Goal: Register for event/course

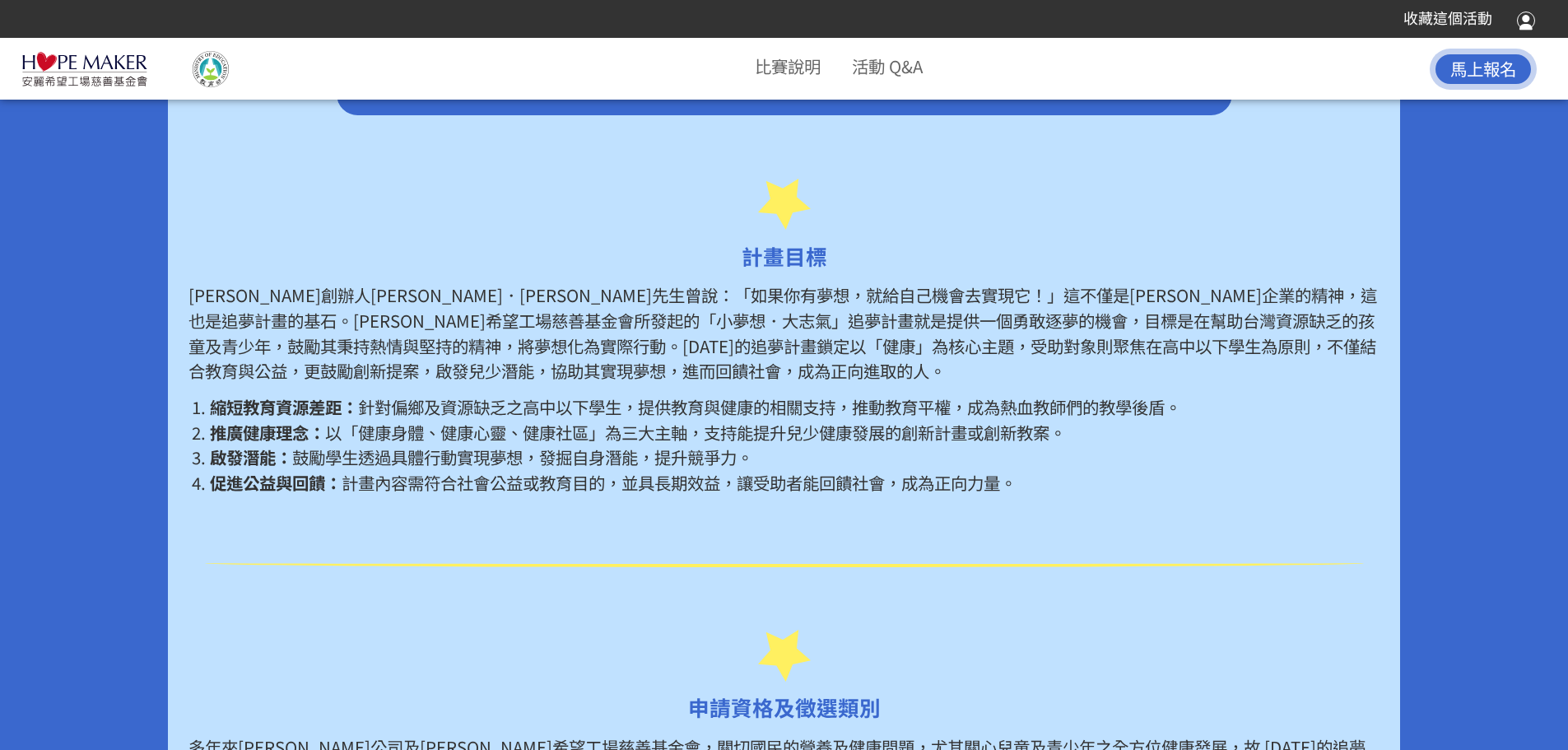
scroll to position [906, 0]
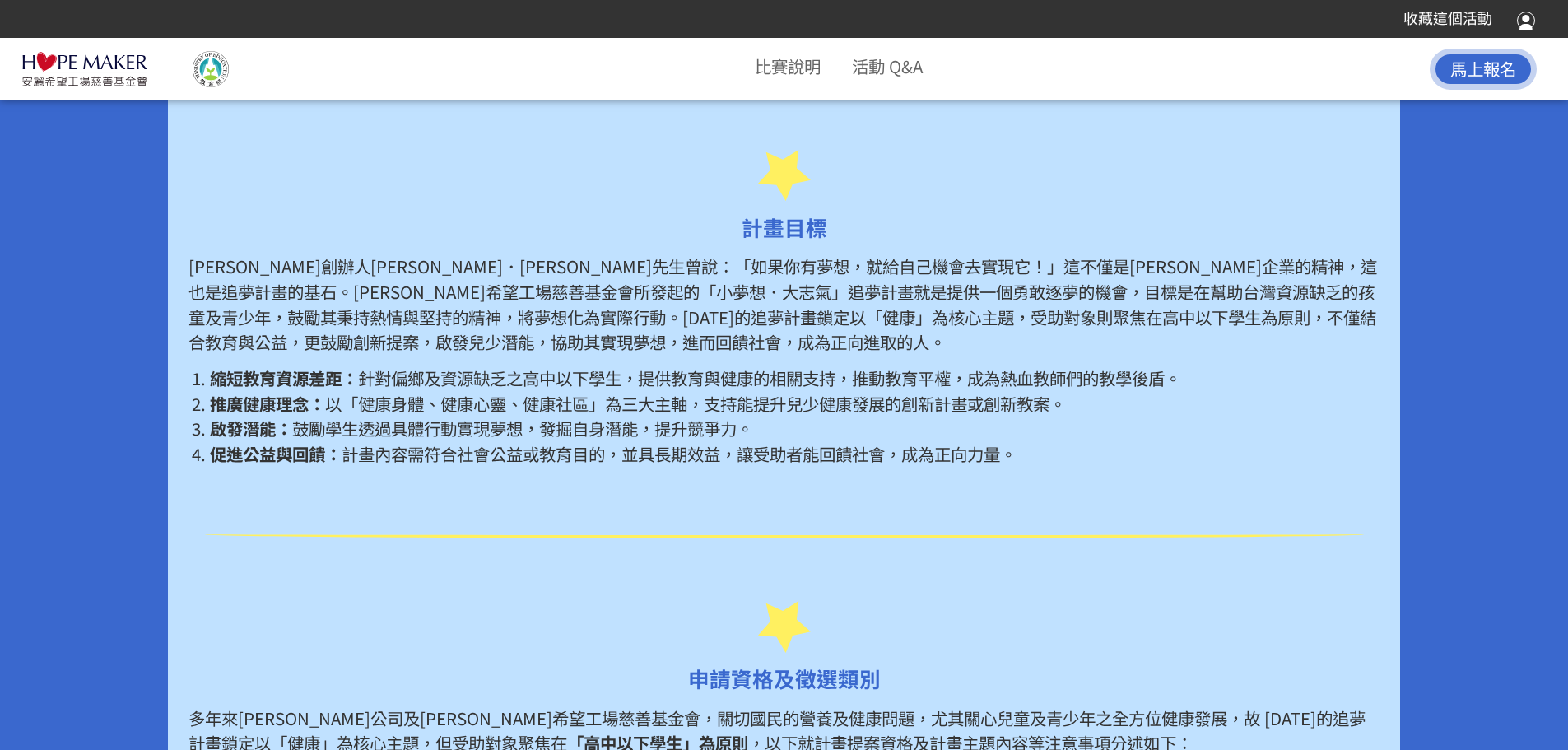
click at [229, 390] on li "縮短教育資源差距： 針對偏鄉及資源缺乏之高中以下學生，提供教育與健康的相關支持，推動教育平權，成為熱血教師們的教學後盾。" at bounding box center [794, 379] width 1170 height 25
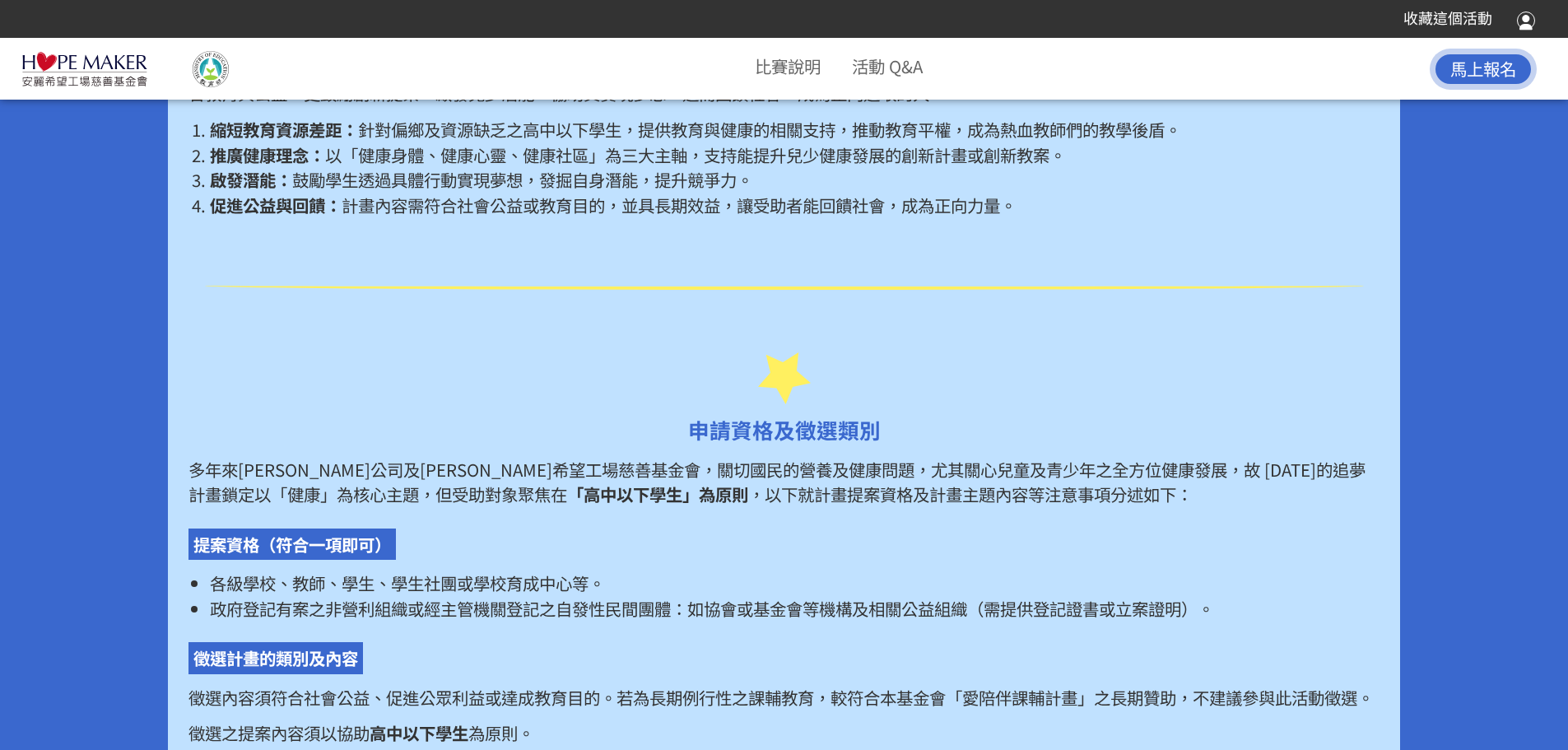
scroll to position [1235, 0]
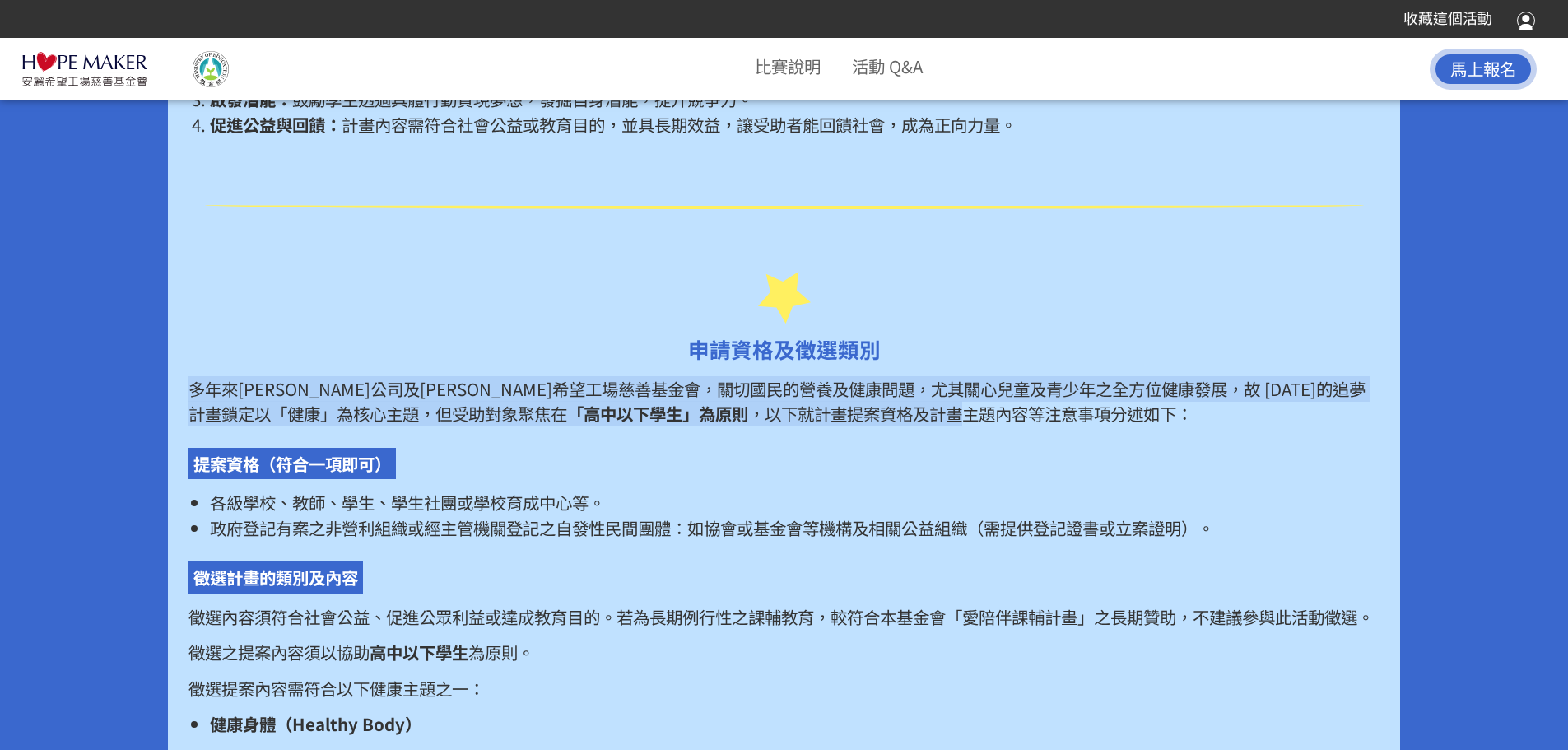
drag, startPoint x: 203, startPoint y: 390, endPoint x: 820, endPoint y: 419, distance: 617.7
click at [820, 419] on p "多年來[PERSON_NAME]公司及[PERSON_NAME]希望工場慈善基金會，關切國民的營養及健康問題，尤其關心兒童及青少年之全方位健康發展，故 [DA…" at bounding box center [783, 400] width 1190 height 50
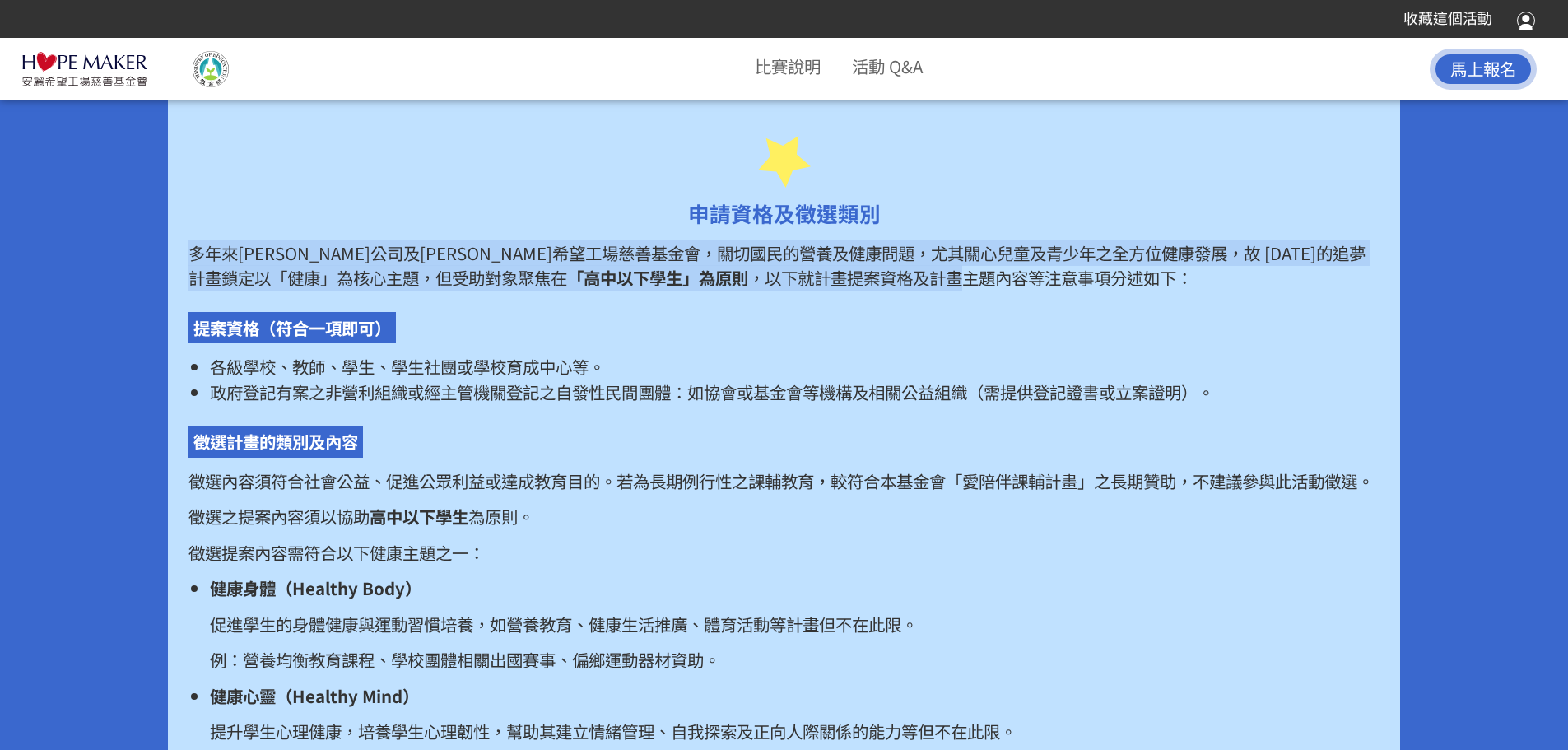
scroll to position [1400, 0]
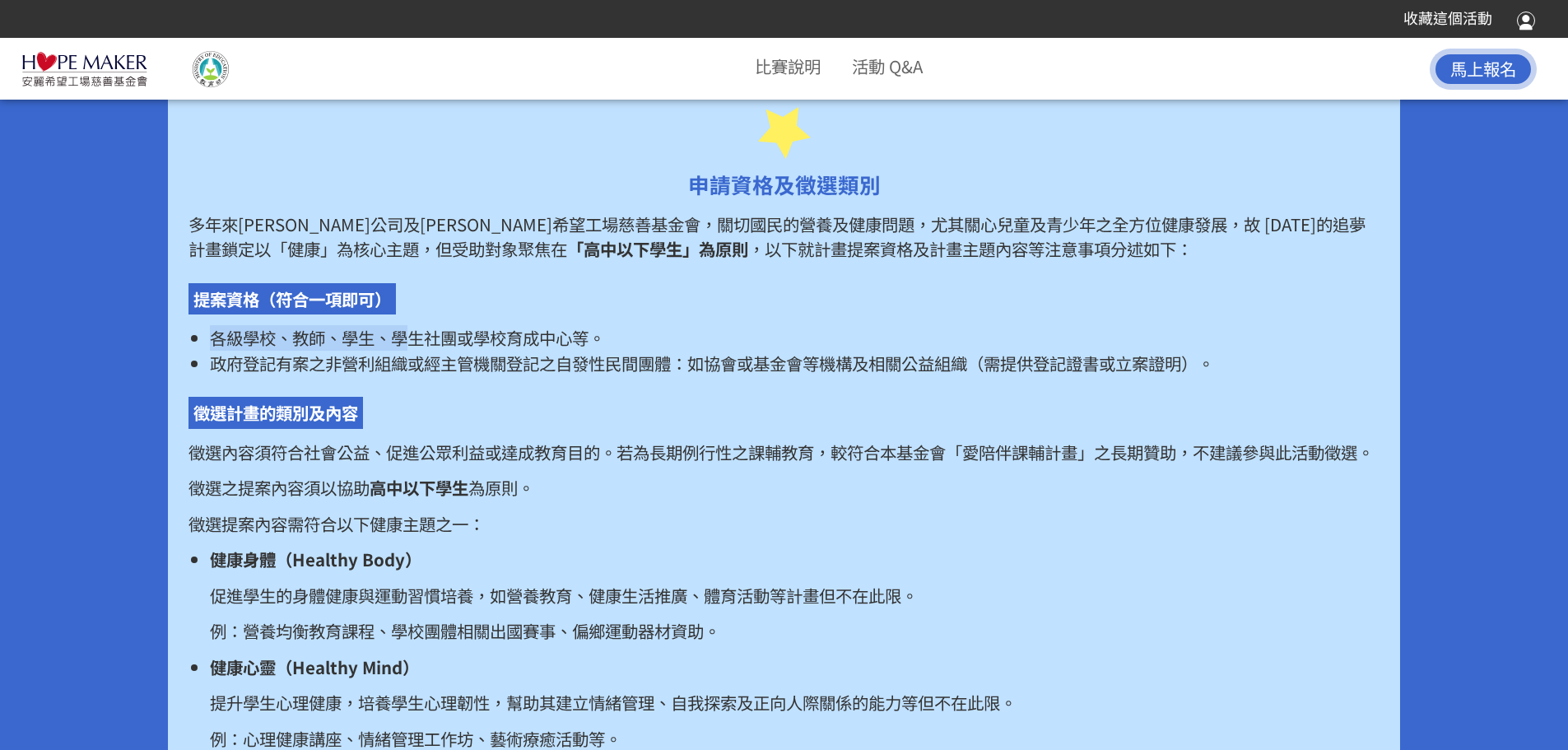
drag, startPoint x: 208, startPoint y: 337, endPoint x: 421, endPoint y: 348, distance: 213.3
click at [415, 348] on ul "各級學校、教師、學生、學生社團或學校育成中心等。 政府登記有案之非營利組織或經主管機關登記之自發性民間團體：如協會或基金會等機構及相關公益組織（需提供登記證書…" at bounding box center [783, 350] width 1190 height 50
click at [436, 346] on span "各級學校、教師、學生、學生社團或學校育成中心等。" at bounding box center [407, 337] width 395 height 25
drag, startPoint x: 658, startPoint y: 452, endPoint x: 848, endPoint y: 463, distance: 190.3
click at [848, 463] on p "徵選內容須符合社會公益、促進公眾利益或達成教育目的。若為長期例行性之課輔教育，較符合本基金會「愛陪伴課輔計畫」之長期贊助，不建議參與此活動徵選。" at bounding box center [783, 452] width 1190 height 25
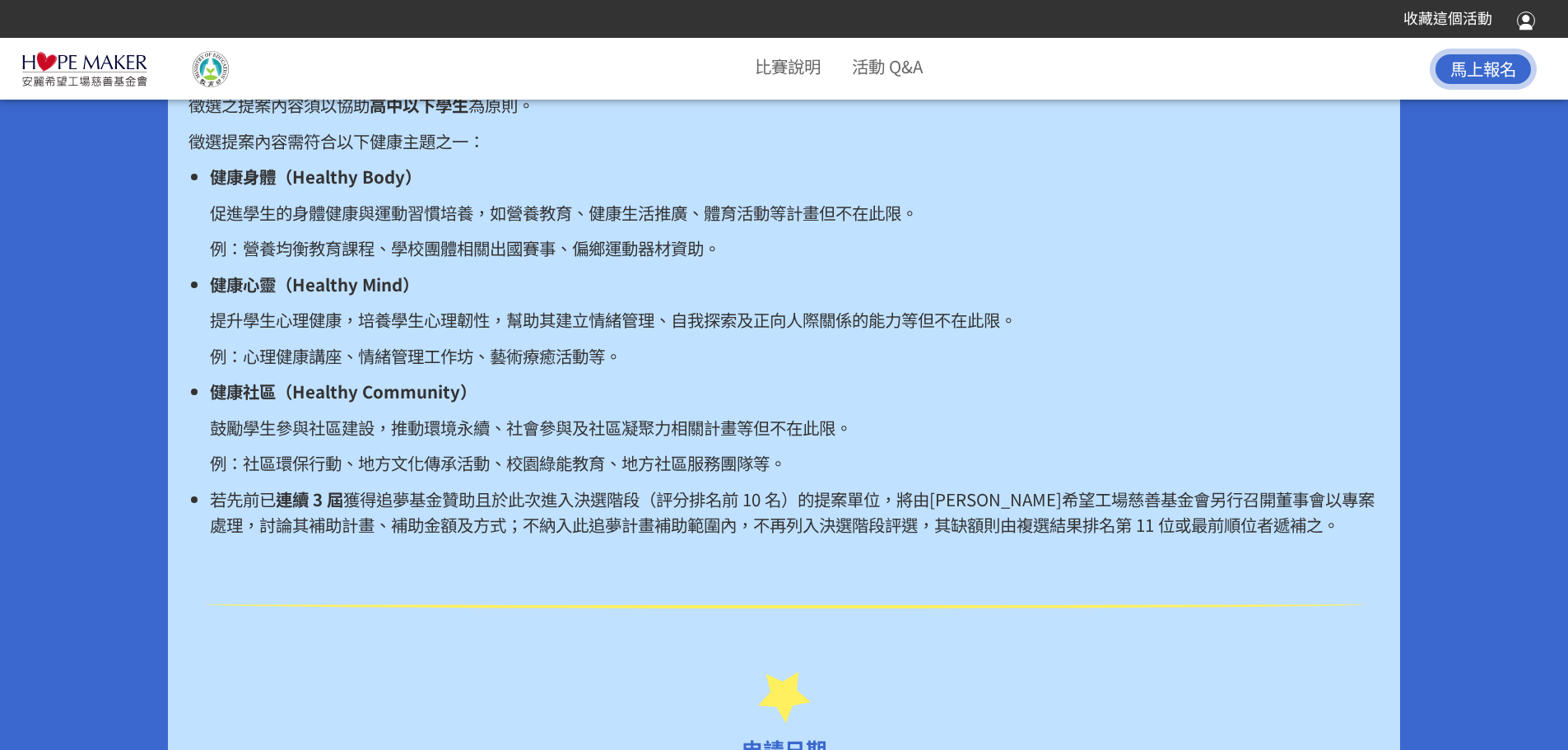
scroll to position [1811, 0]
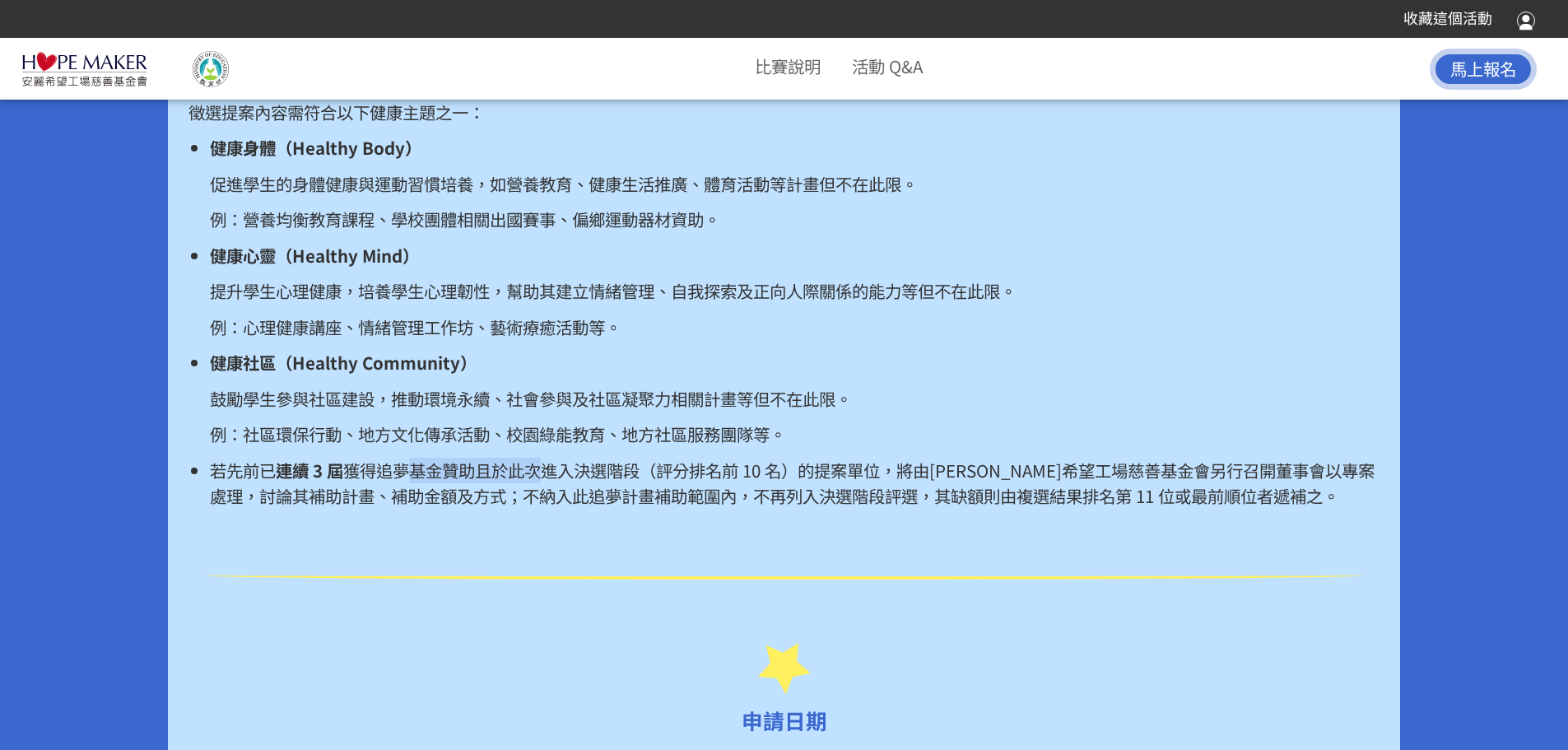
drag, startPoint x: 416, startPoint y: 498, endPoint x: 558, endPoint y: 499, distance: 142.0
click at [554, 500] on span "獲得追夢基金贊助且於此次進入決選階段（評分排名前 10 名）的提案單位，將由[PERSON_NAME]希望工場慈善基金會另行召開董事會以專案處理，討論其補助計…" at bounding box center [791, 482] width 1164 height 50
drag, startPoint x: 582, startPoint y: 496, endPoint x: 644, endPoint y: 498, distance: 62.0
click at [641, 498] on span "獲得追夢基金贊助且於此次進入決選階段（評分排名前 10 名）的提案單位，將由[PERSON_NAME]希望工場慈善基金會另行召開董事會以專案處理，討論其補助計…" at bounding box center [791, 482] width 1164 height 50
drag, startPoint x: 698, startPoint y: 491, endPoint x: 754, endPoint y: 491, distance: 56.0
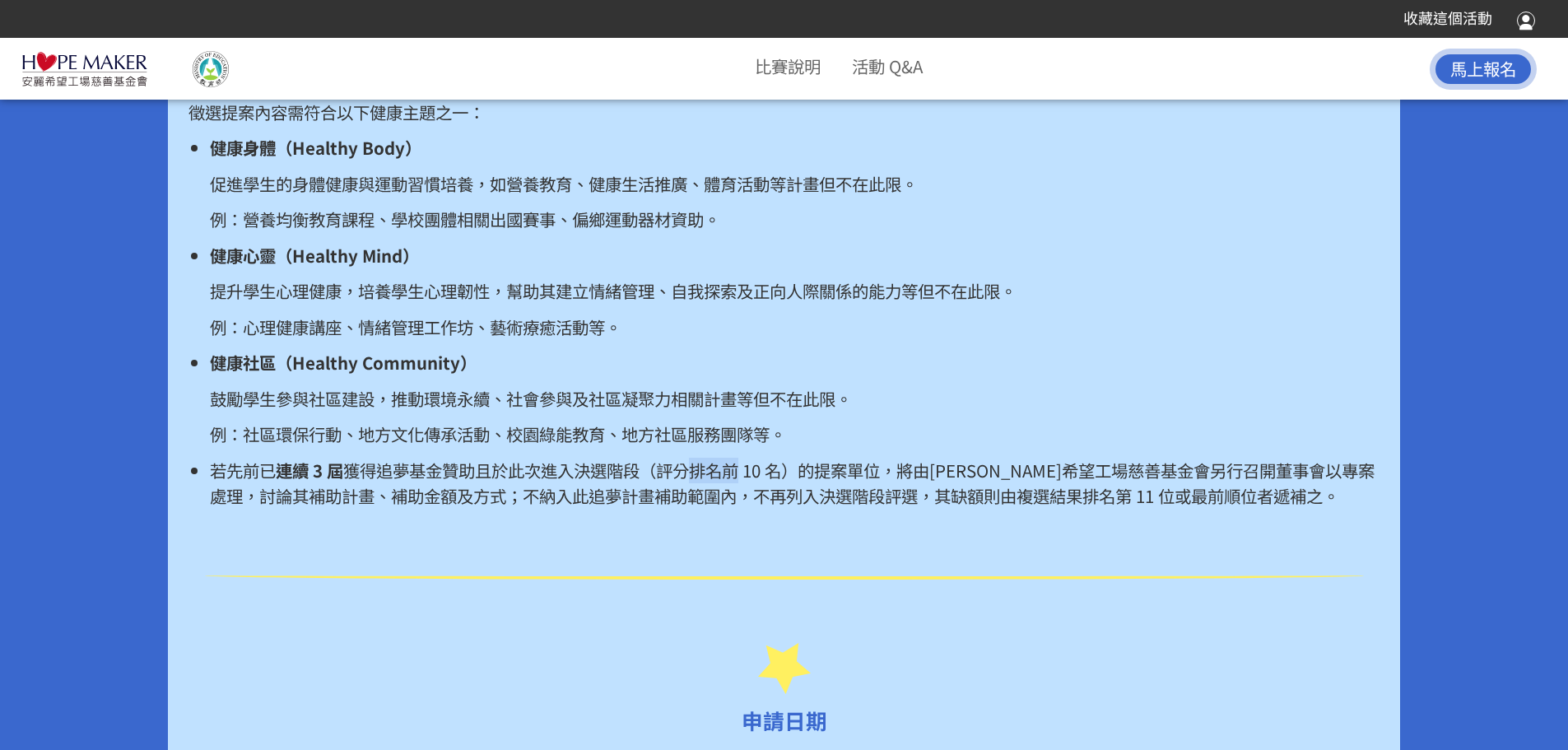
click at [750, 492] on span "獲得追夢基金贊助且於此次進入決選階段（評分排名前 10 名）的提案單位，將由[PERSON_NAME]希望工場慈善基金會另行召開董事會以專案處理，討論其補助計…" at bounding box center [791, 482] width 1164 height 50
click at [777, 492] on span "獲得追夢基金贊助且於此次進入決選階段（評分排名前 10 名）的提案單位，將由[PERSON_NAME]希望工場慈善基金會另行召開董事會以專案處理，討論其補助計…" at bounding box center [791, 482] width 1164 height 50
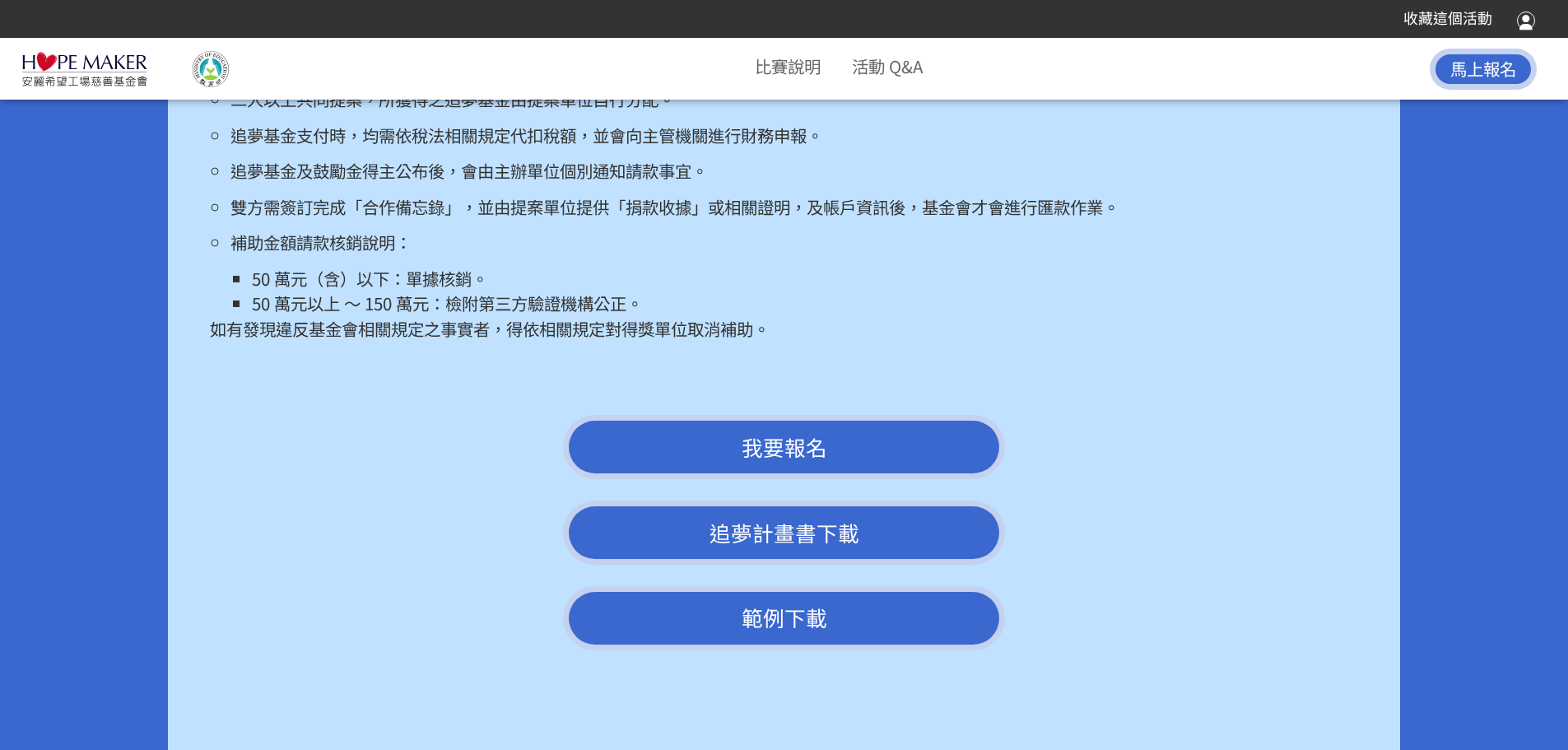
scroll to position [3952, 0]
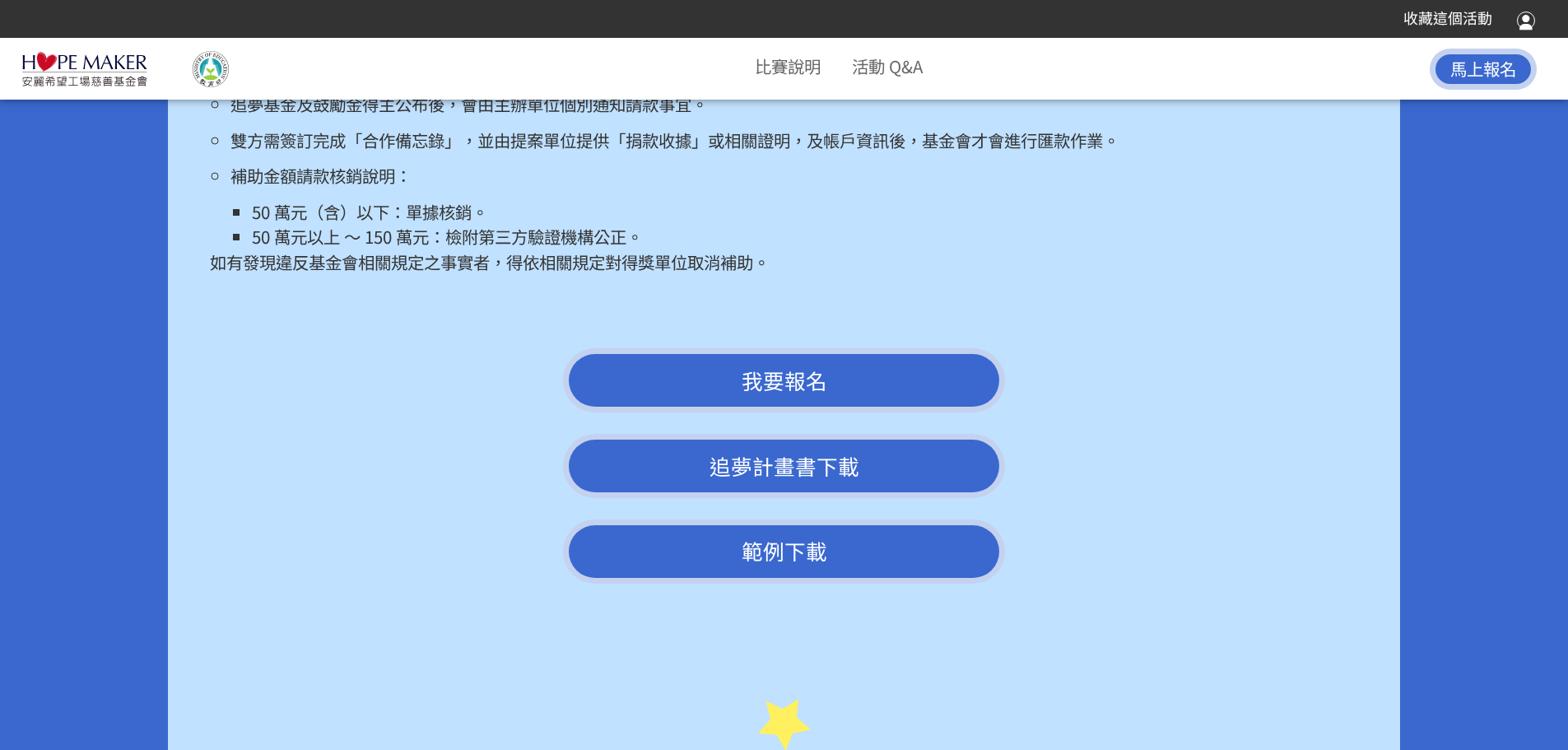
click at [700, 498] on link "追夢計畫書下載" at bounding box center [784, 466] width 443 height 64
click at [815, 571] on link "範例下載" at bounding box center [784, 551] width 443 height 64
click at [372, 369] on div "我要報名 追夢計畫書下載 範例下載" at bounding box center [784, 467] width 1232 height 256
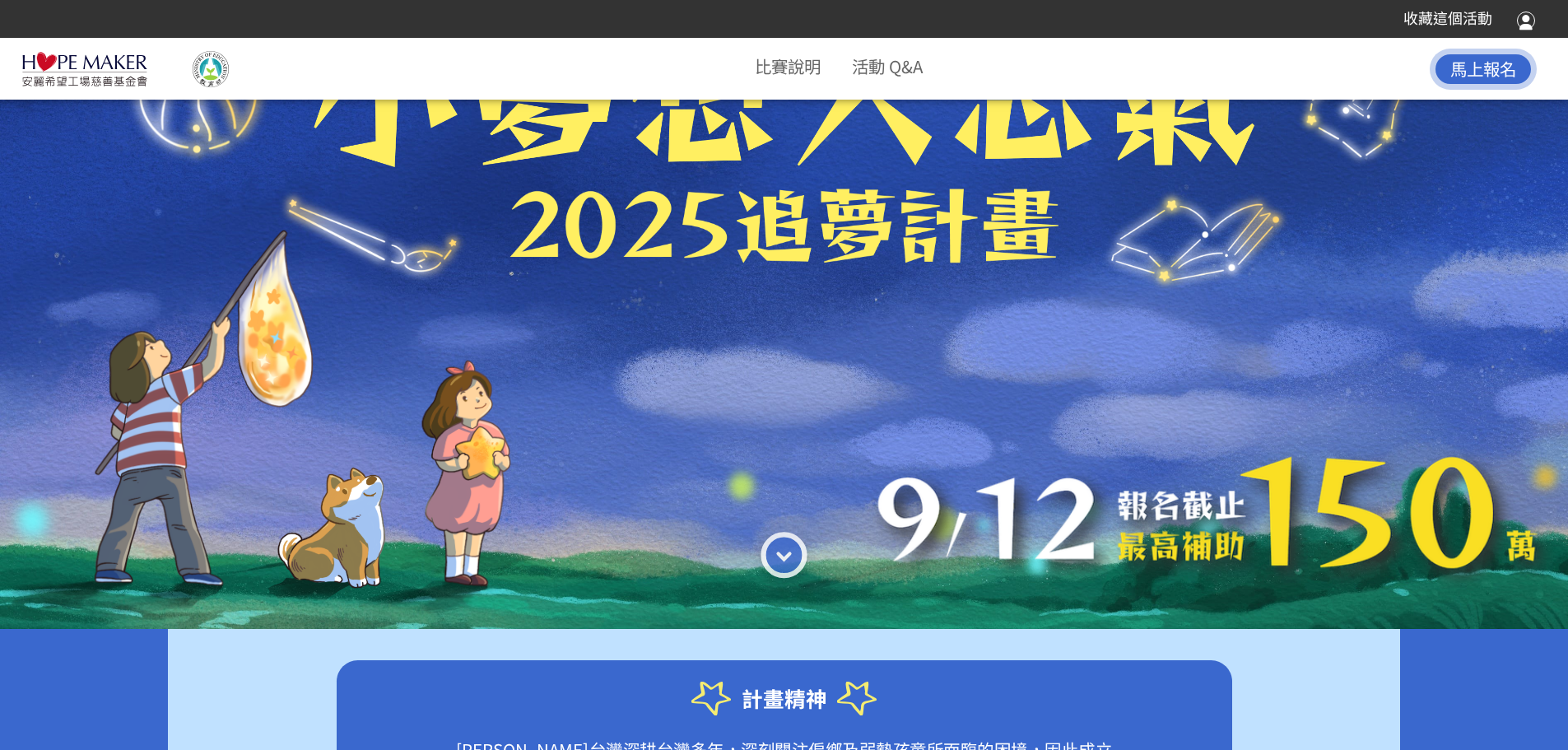
scroll to position [0, 0]
